Goal: Register for event/course

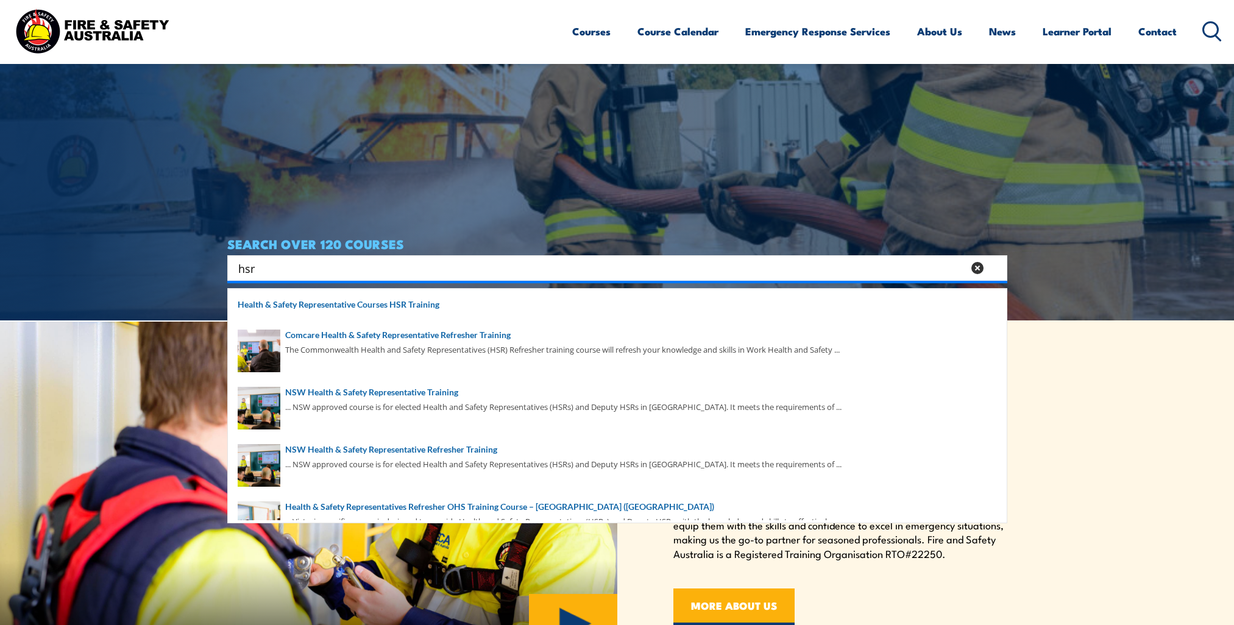
type input "hsr"
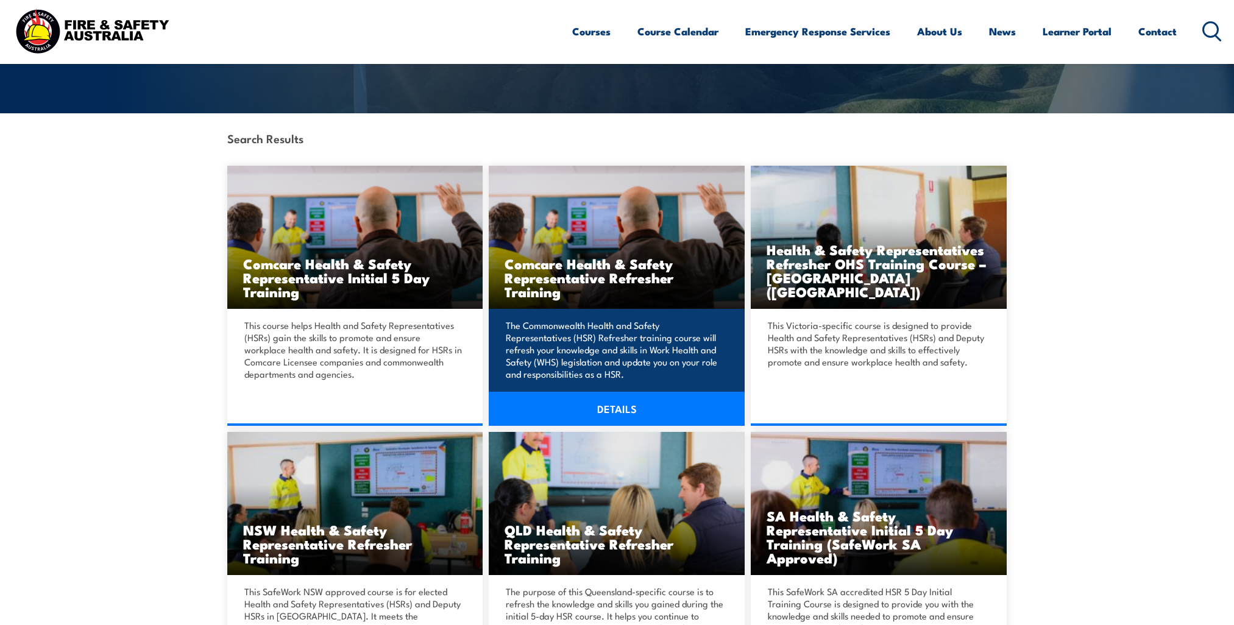
scroll to position [244, 0]
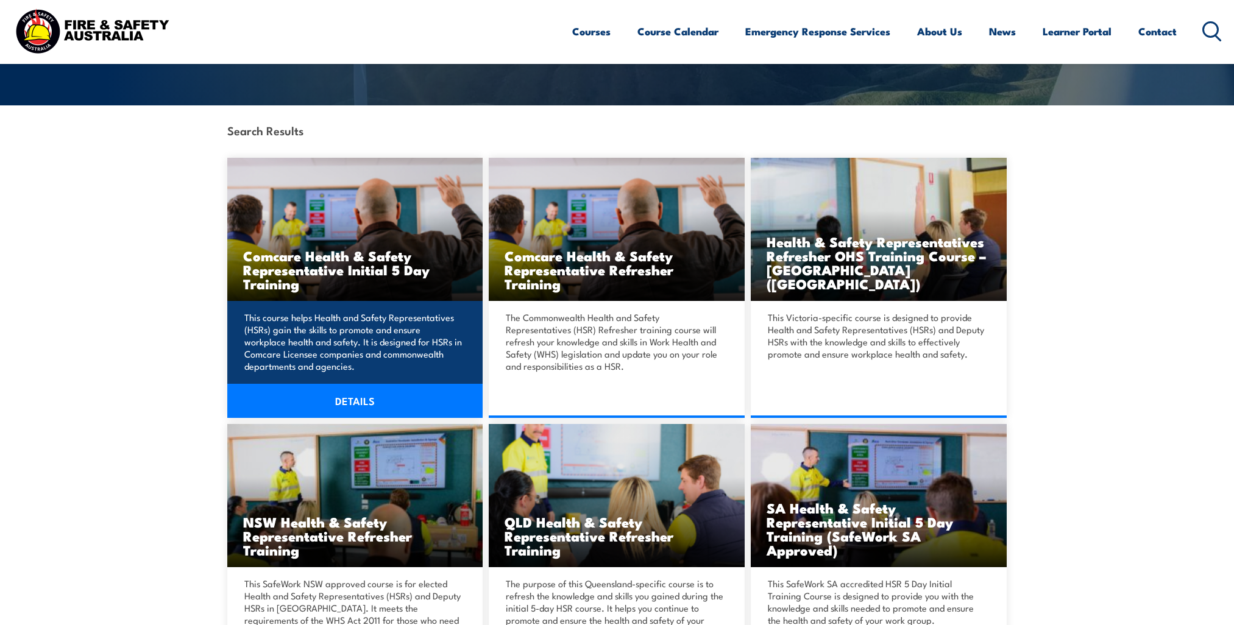
click at [352, 403] on link "DETAILS" at bounding box center [355, 401] width 256 height 34
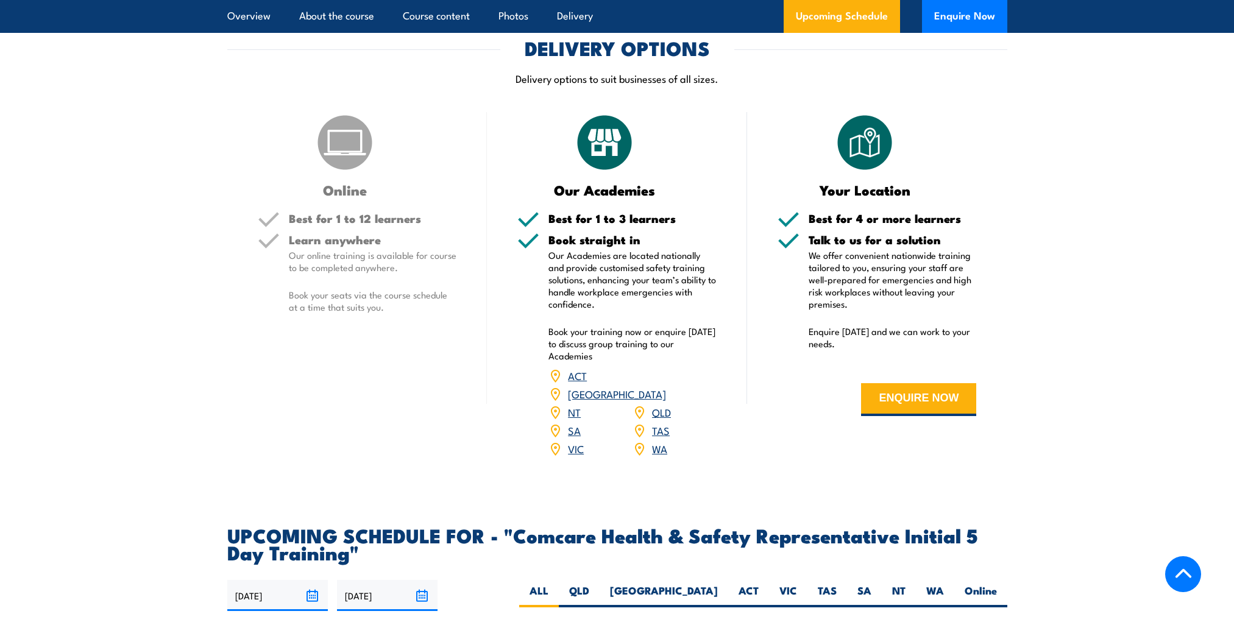
scroll to position [1584, 0]
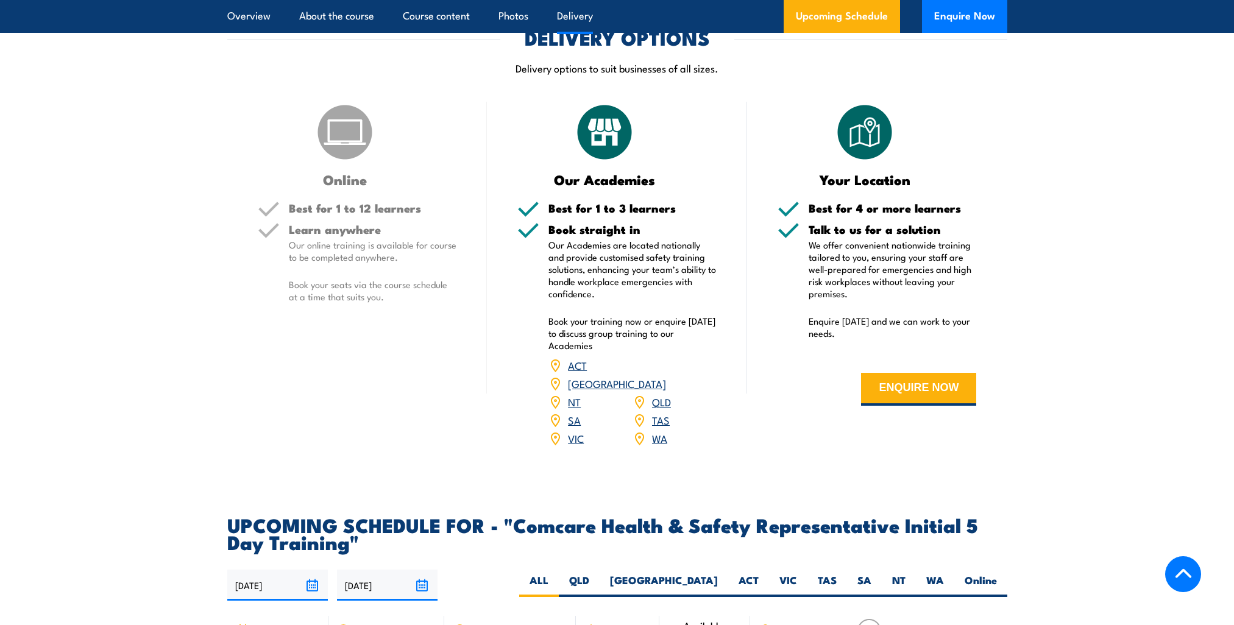
click at [661, 376] on link "NSW" at bounding box center [617, 383] width 98 height 15
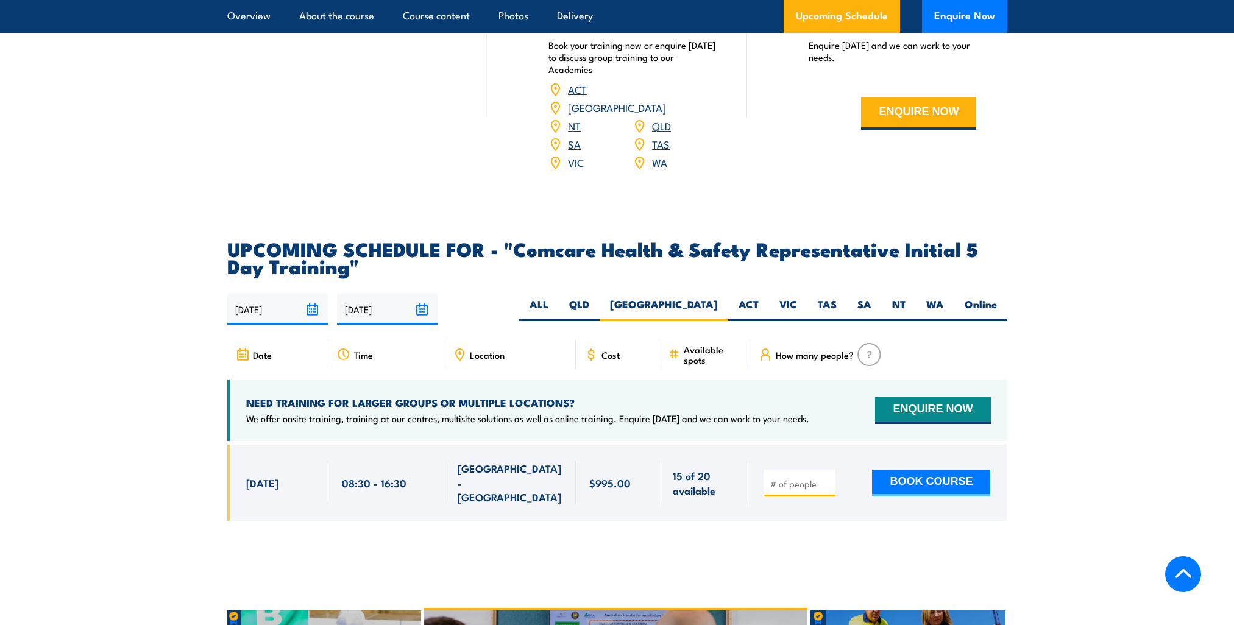
scroll to position [1838, 0]
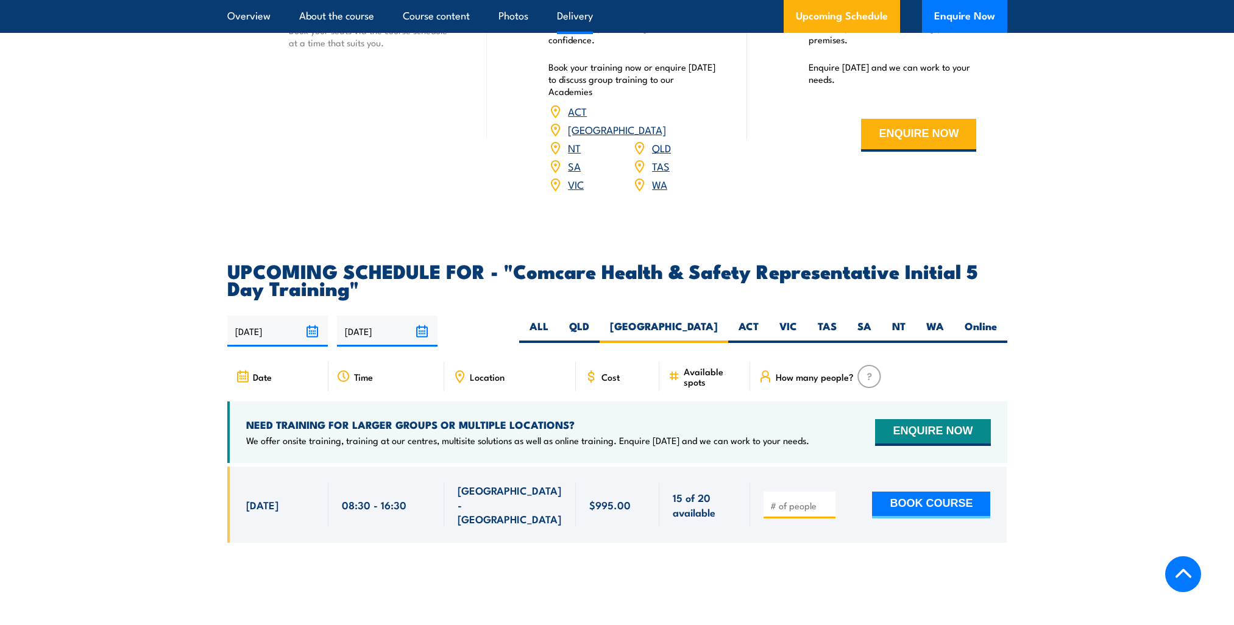
click at [269, 316] on input "[DATE]" at bounding box center [277, 331] width 101 height 31
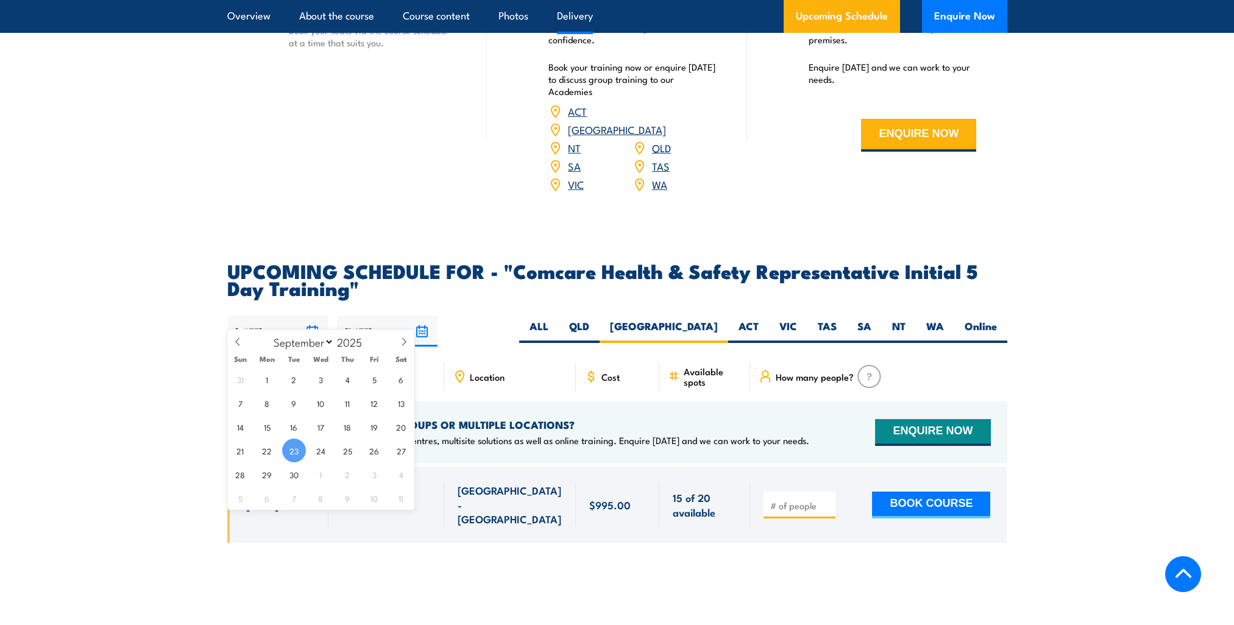
click at [34, 335] on section "UPCOMING SCHEDULE FOR - "Comcare Health & Safety Representative Initial 5 Day T…" at bounding box center [617, 411] width 1234 height 299
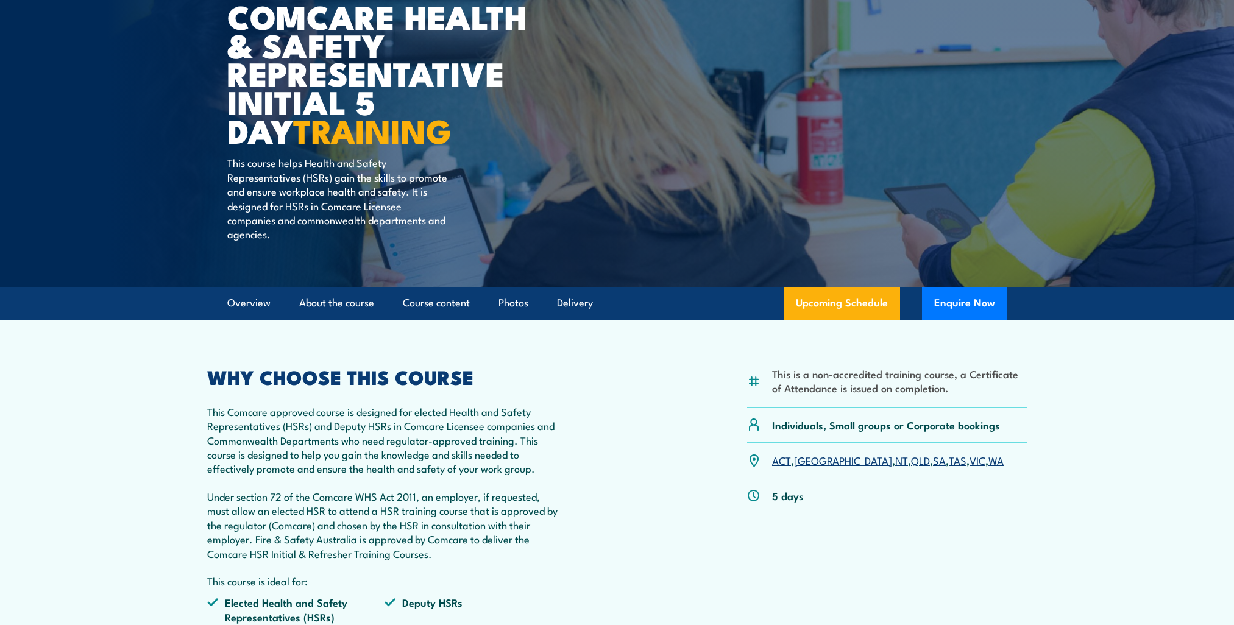
scroll to position [0, 0]
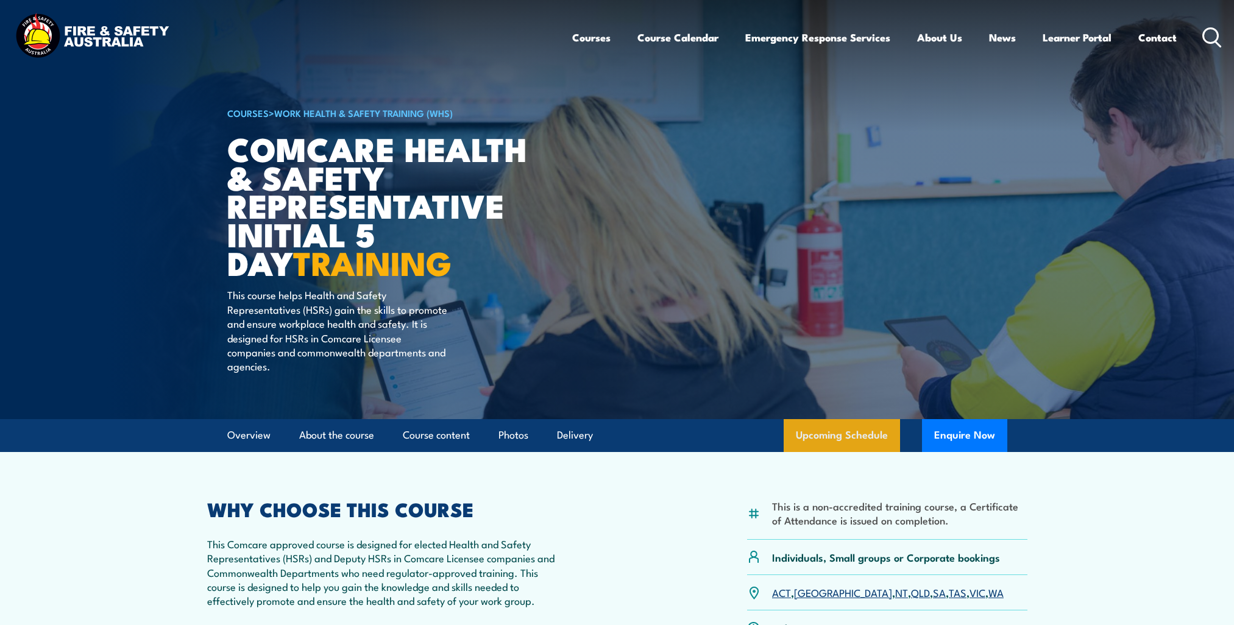
click at [885, 437] on link "Upcoming Schedule" at bounding box center [842, 435] width 116 height 33
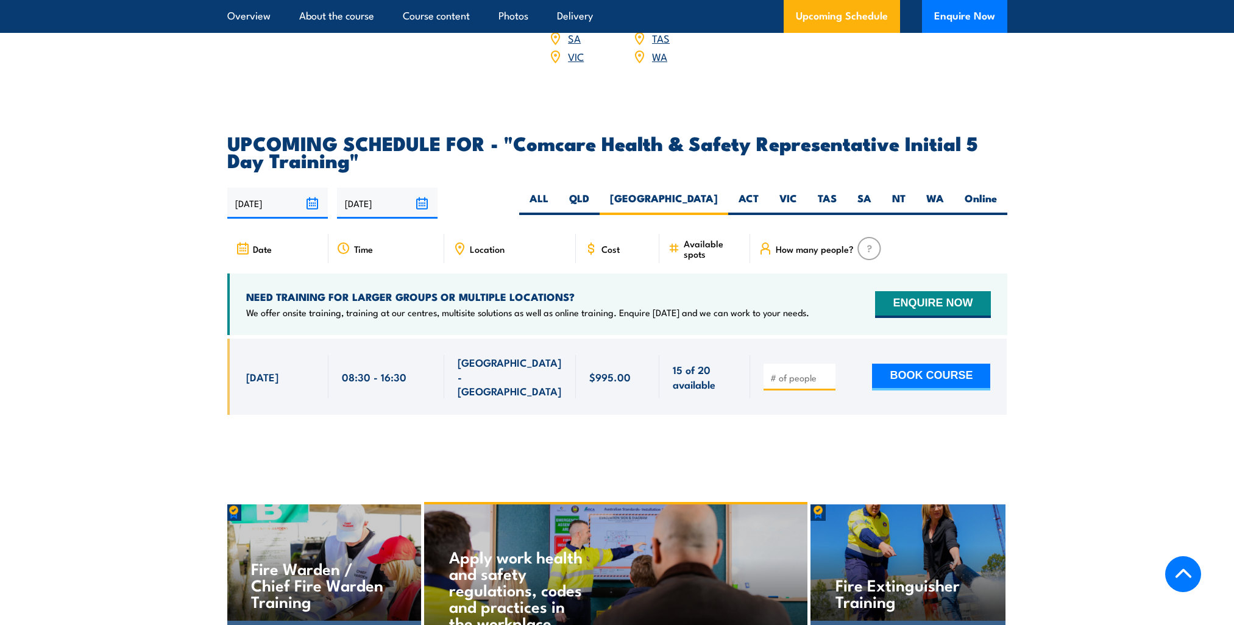
scroll to position [2082, 0]
